Goal: Find specific page/section: Find specific page/section

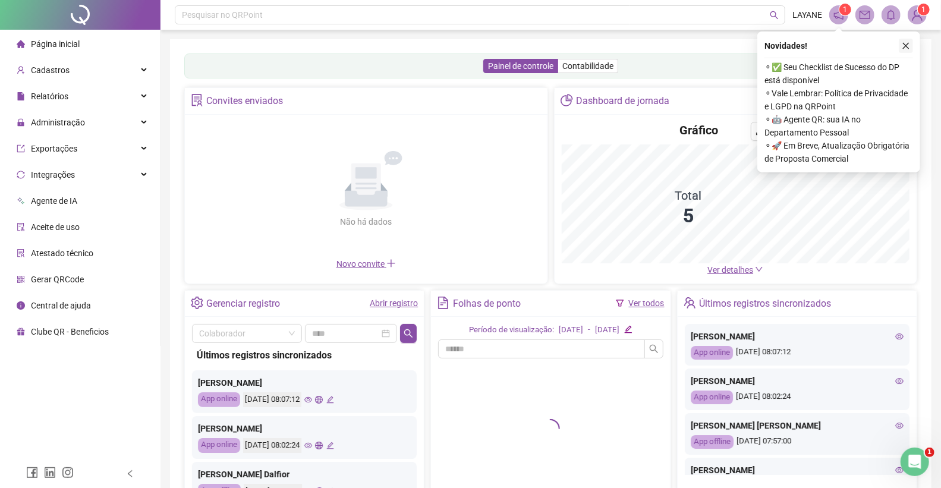
click at [904, 48] on icon "close" at bounding box center [906, 46] width 7 height 7
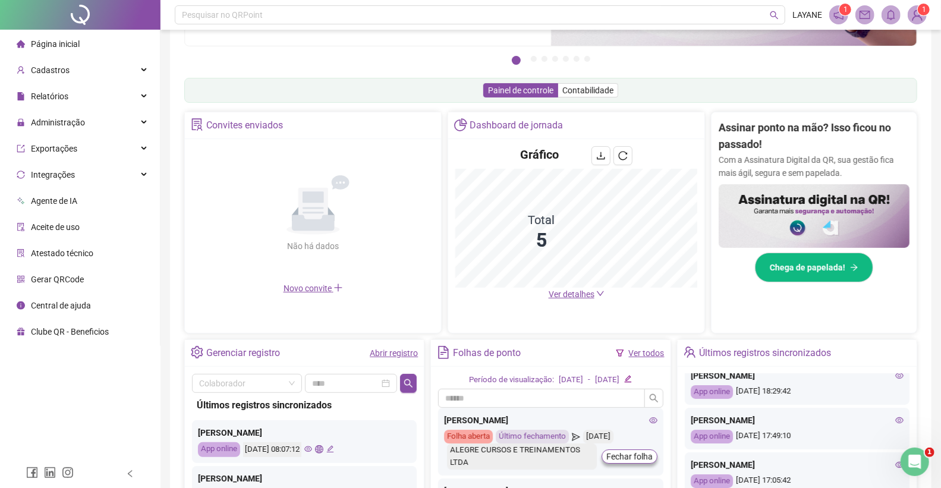
scroll to position [250, 0]
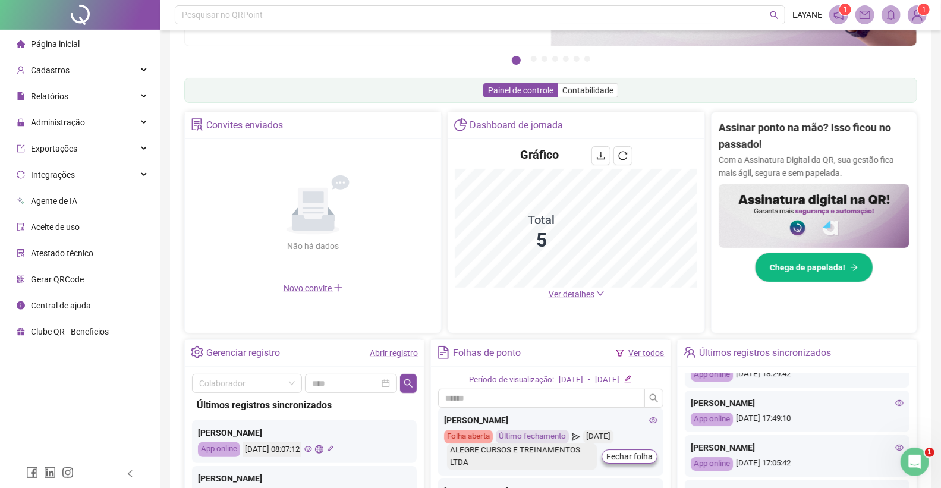
click at [896, 403] on icon "eye" at bounding box center [900, 403] width 8 height 8
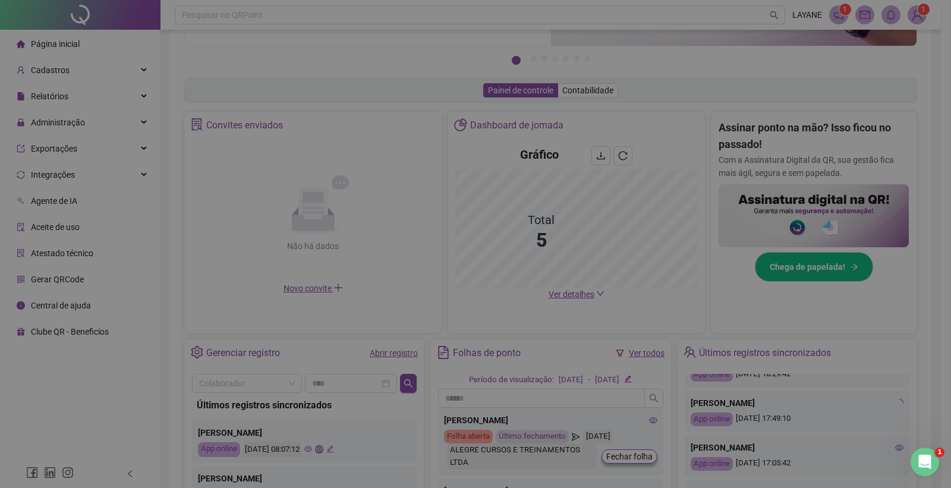
type input "**********"
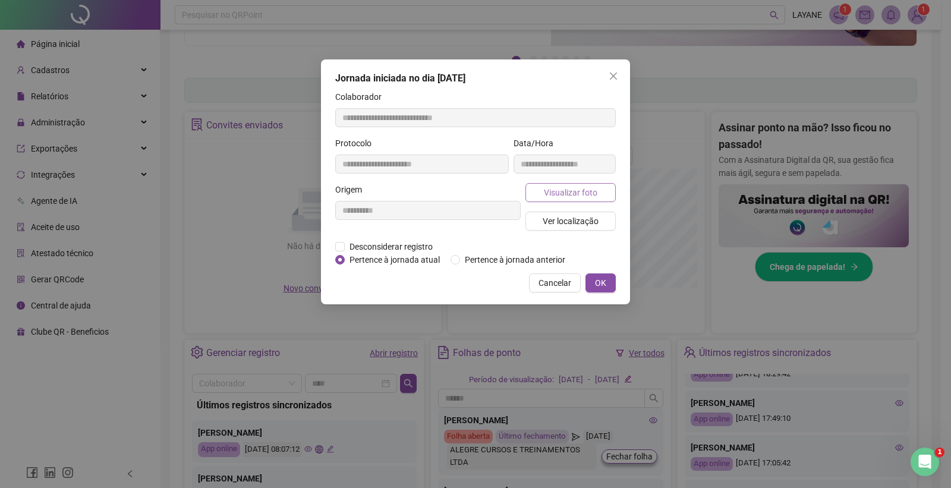
click at [562, 191] on span "Visualizar foto" at bounding box center [571, 192] width 54 height 13
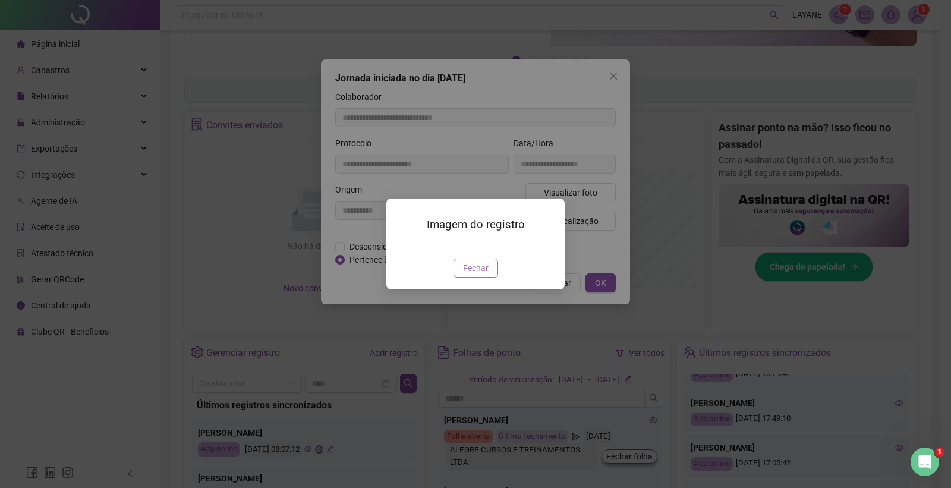
click at [478, 275] on span "Fechar" at bounding box center [476, 268] width 26 height 13
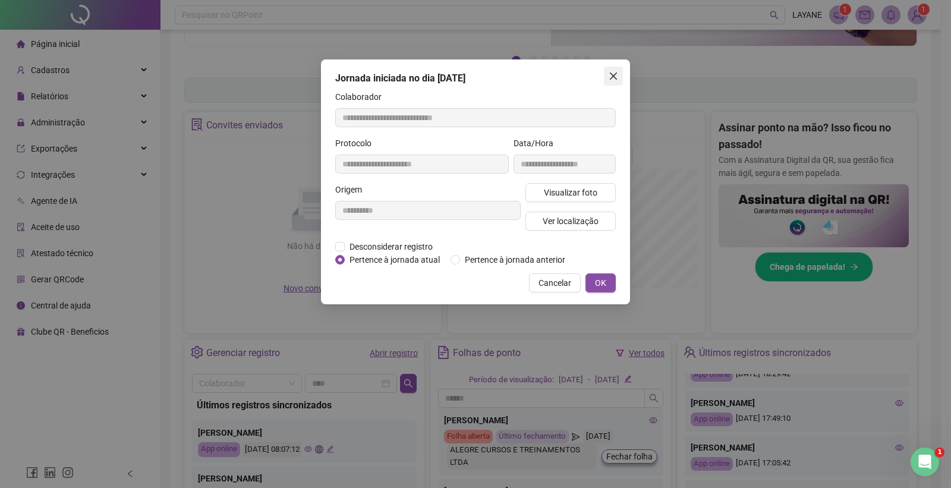
click at [607, 77] on span "Close" at bounding box center [613, 76] width 19 height 10
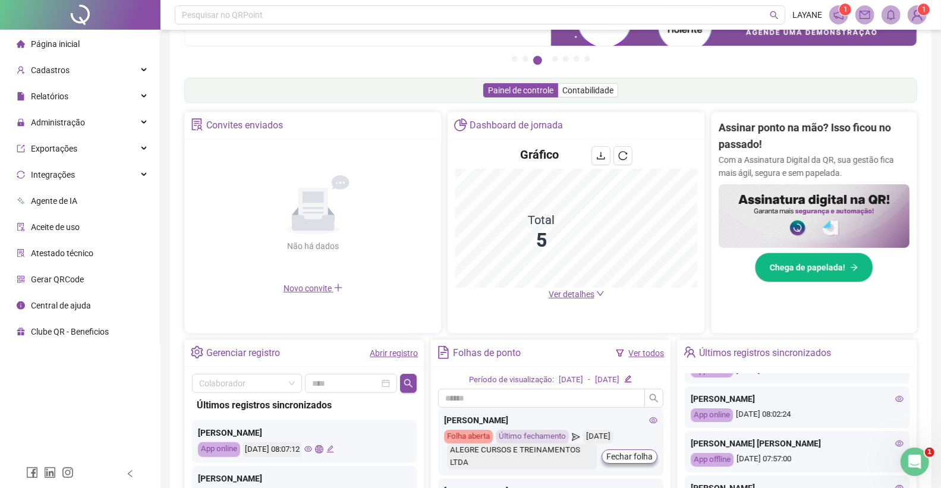
scroll to position [0, 0]
